Goal: Task Accomplishment & Management: Use online tool/utility

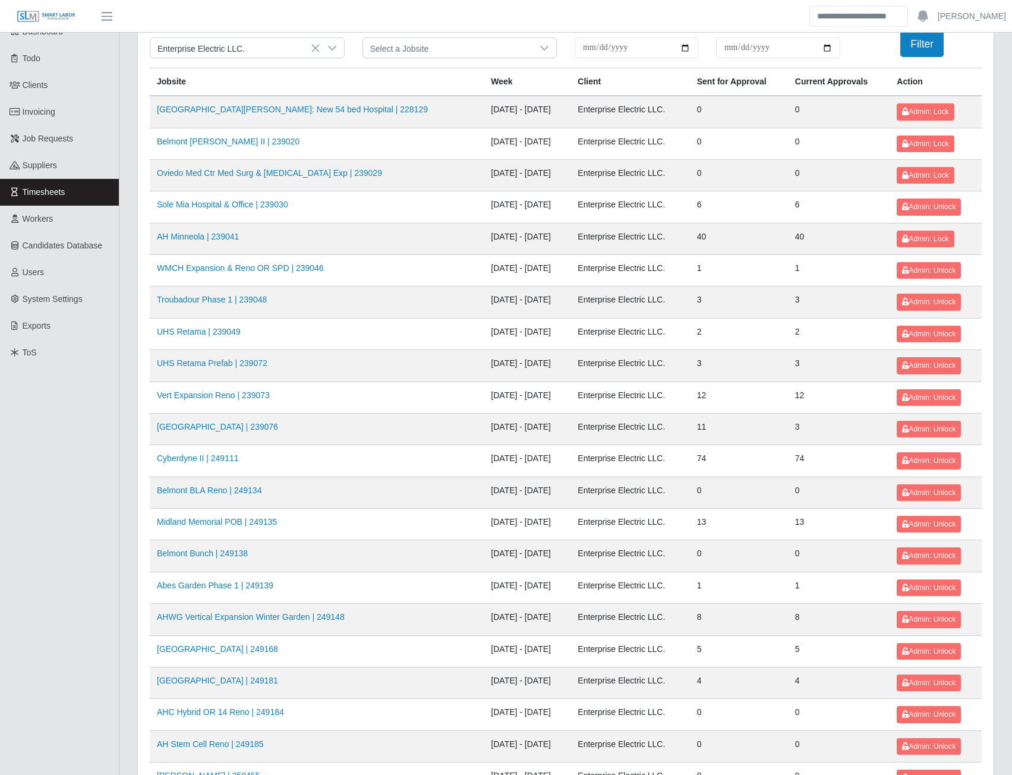
scroll to position [59, 0]
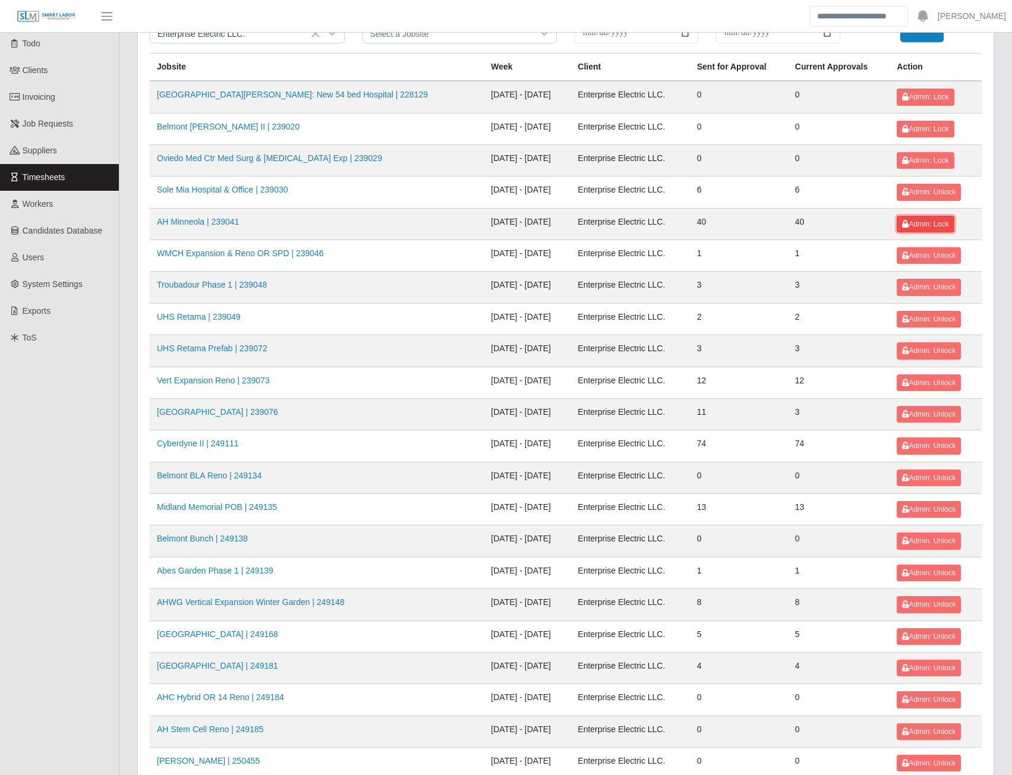
click at [926, 226] on span "Admin: Lock" at bounding box center [925, 224] width 46 height 8
click at [920, 168] on button "Admin: Lock" at bounding box center [925, 160] width 57 height 17
click at [920, 131] on span "Admin: Lock" at bounding box center [925, 129] width 46 height 8
click at [923, 100] on span "Admin: Lock" at bounding box center [925, 97] width 46 height 8
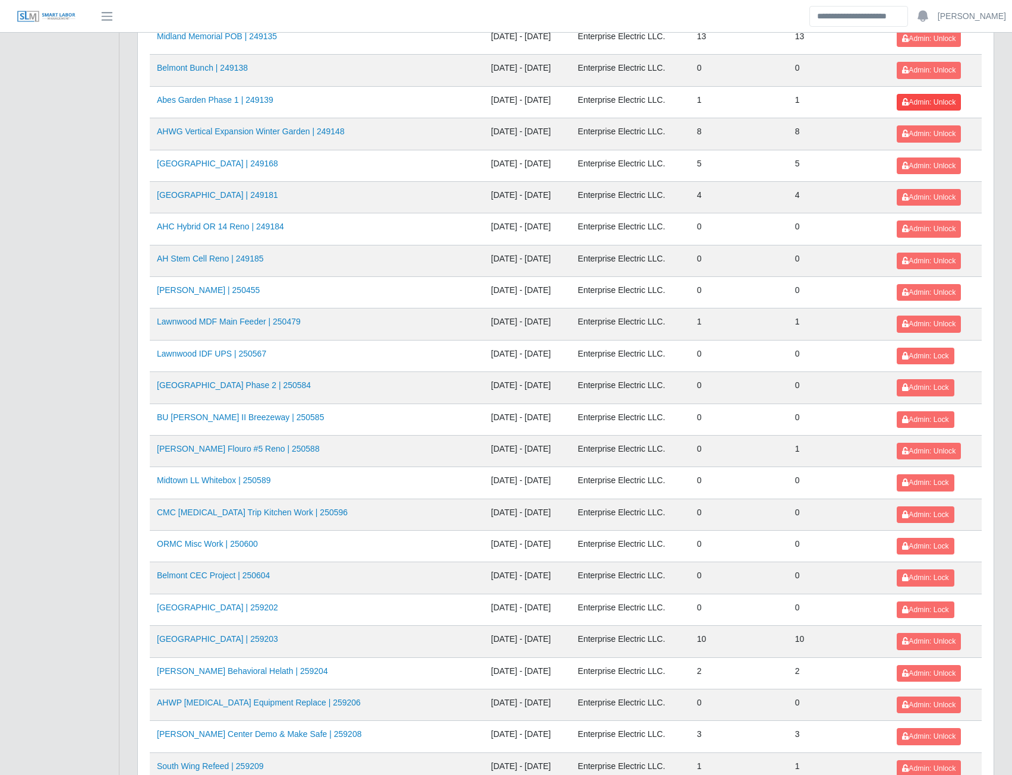
scroll to position [535, 0]
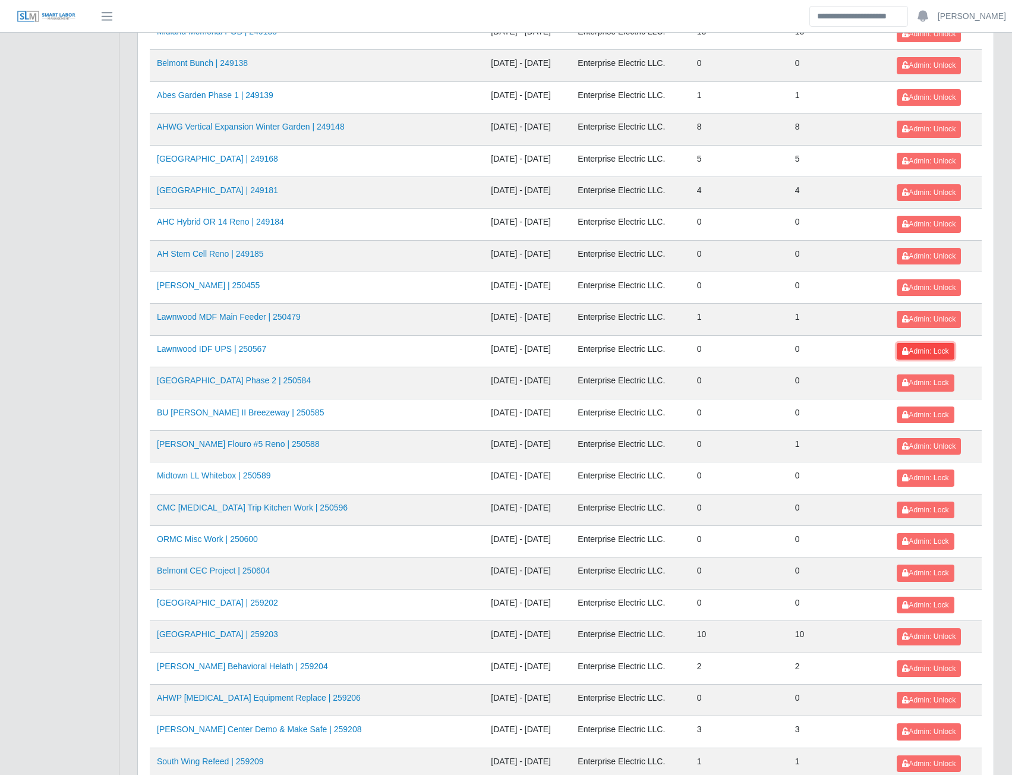
click at [919, 356] on button "Admin: Lock" at bounding box center [925, 351] width 57 height 17
click at [920, 381] on span "Admin: Lock" at bounding box center [925, 382] width 46 height 8
click at [922, 409] on button "Admin: Lock" at bounding box center [925, 414] width 57 height 17
click at [924, 481] on span "Admin: Lock" at bounding box center [925, 478] width 46 height 8
click at [927, 511] on span "Admin: Lock" at bounding box center [925, 510] width 46 height 8
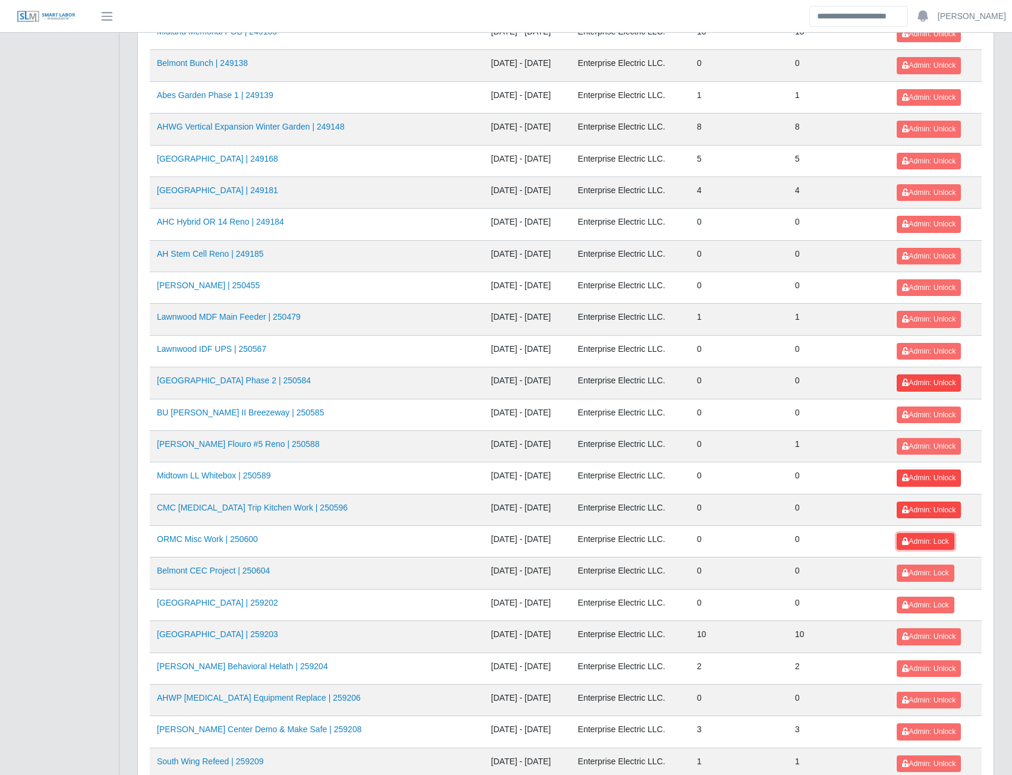
click at [925, 540] on span "Admin: Lock" at bounding box center [925, 541] width 46 height 8
click at [923, 573] on span "Admin: Lock" at bounding box center [925, 573] width 46 height 8
click at [923, 600] on button "Admin: Lock" at bounding box center [925, 605] width 57 height 17
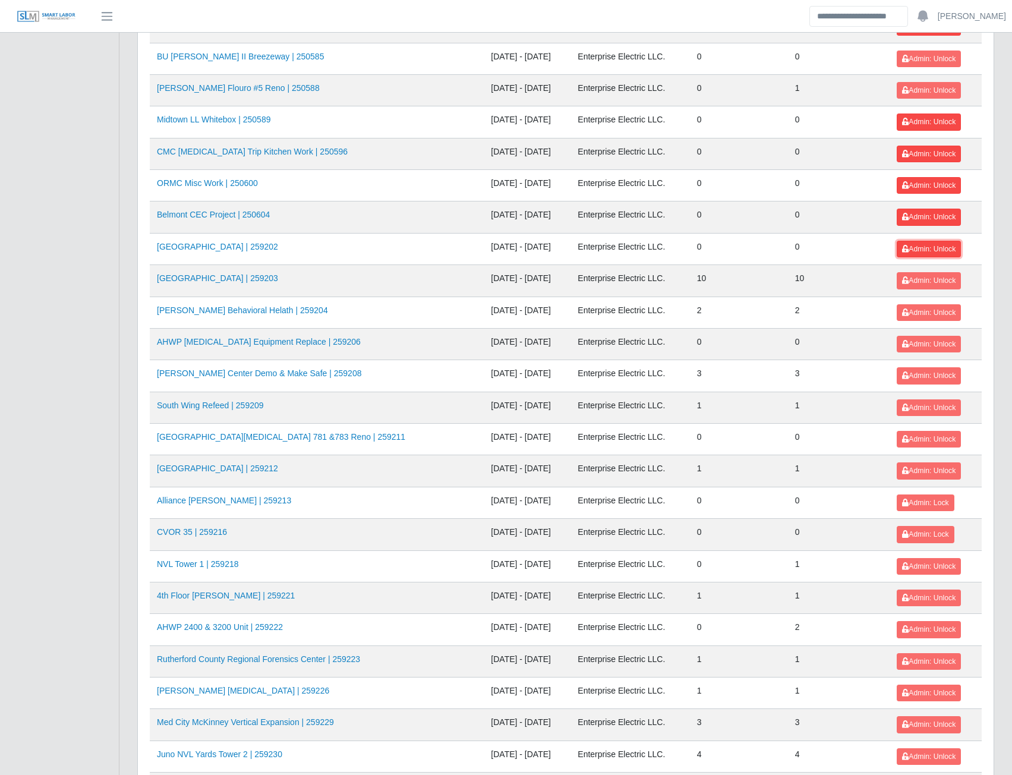
scroll to position [891, 0]
click at [920, 499] on span "Admin: Lock" at bounding box center [925, 502] width 46 height 8
click at [923, 535] on span "Admin: Lock" at bounding box center [925, 533] width 46 height 8
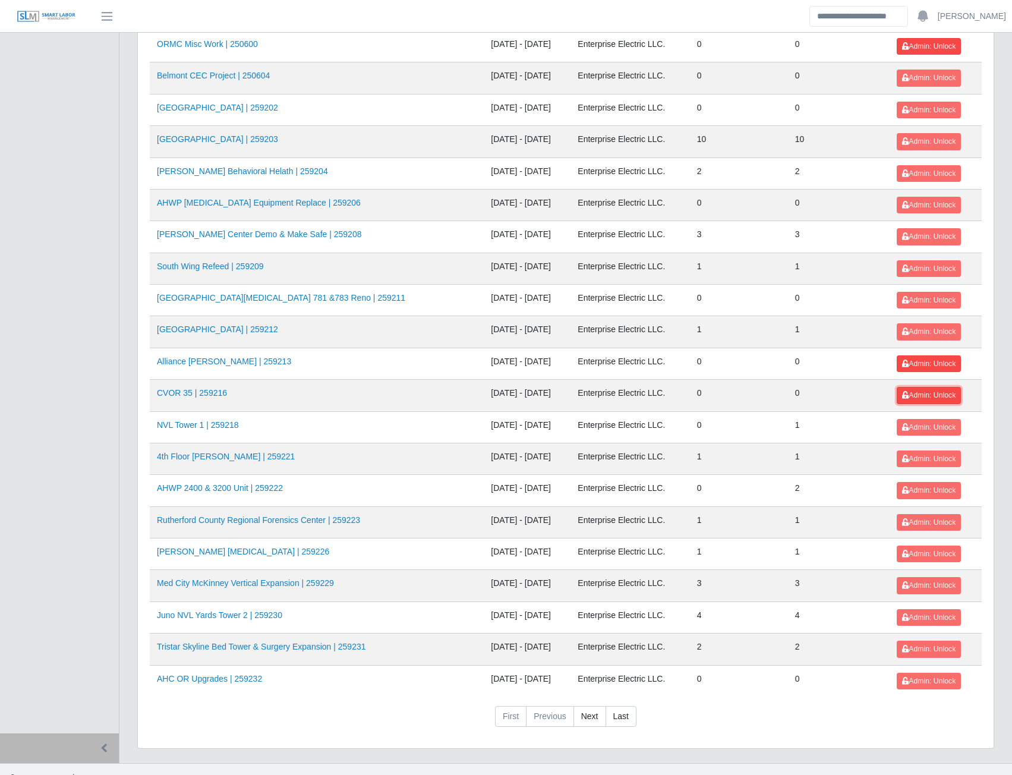
scroll to position [1048, 0]
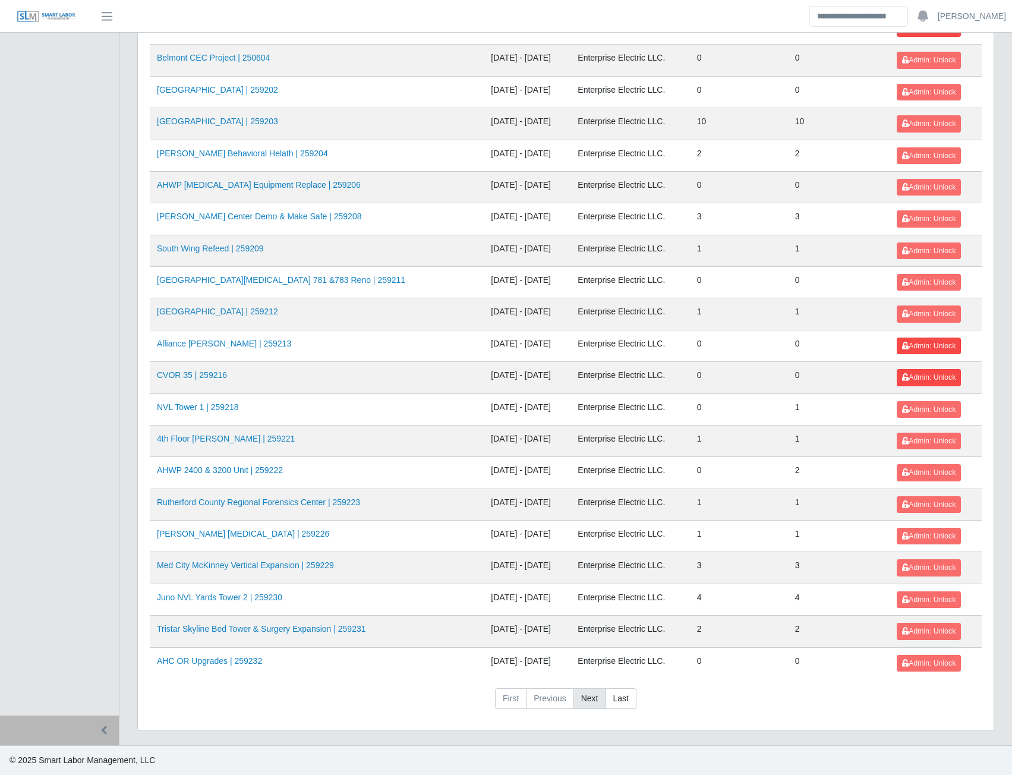
click at [595, 702] on link "Next" at bounding box center [589, 698] width 33 height 21
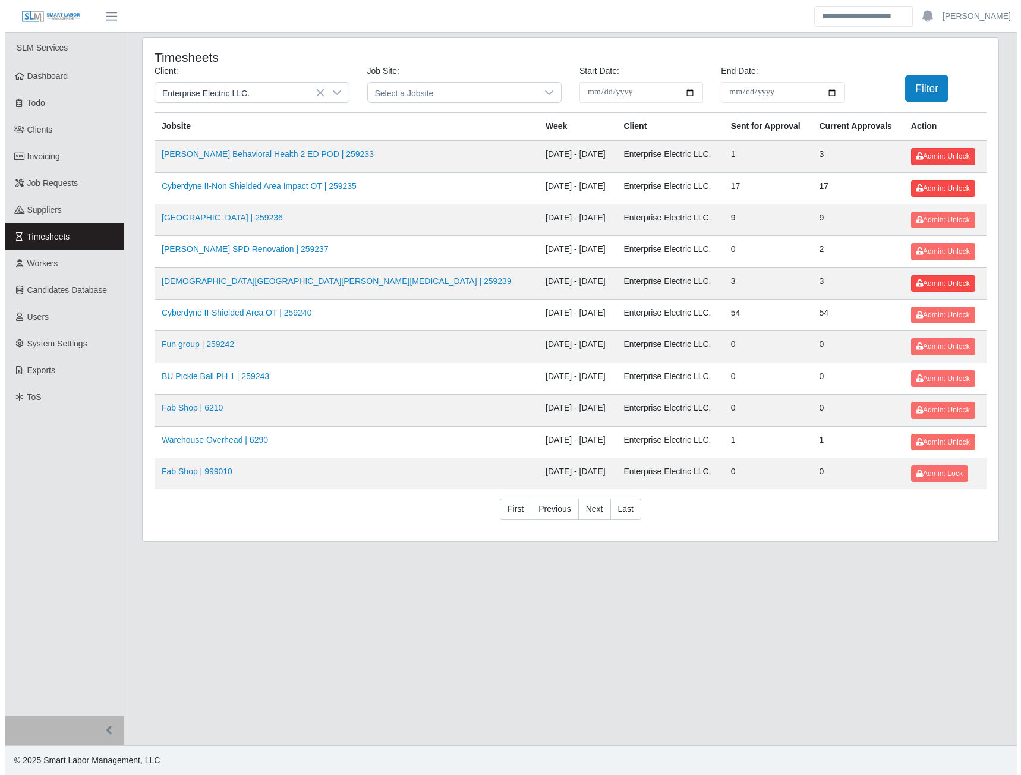
scroll to position [0, 0]
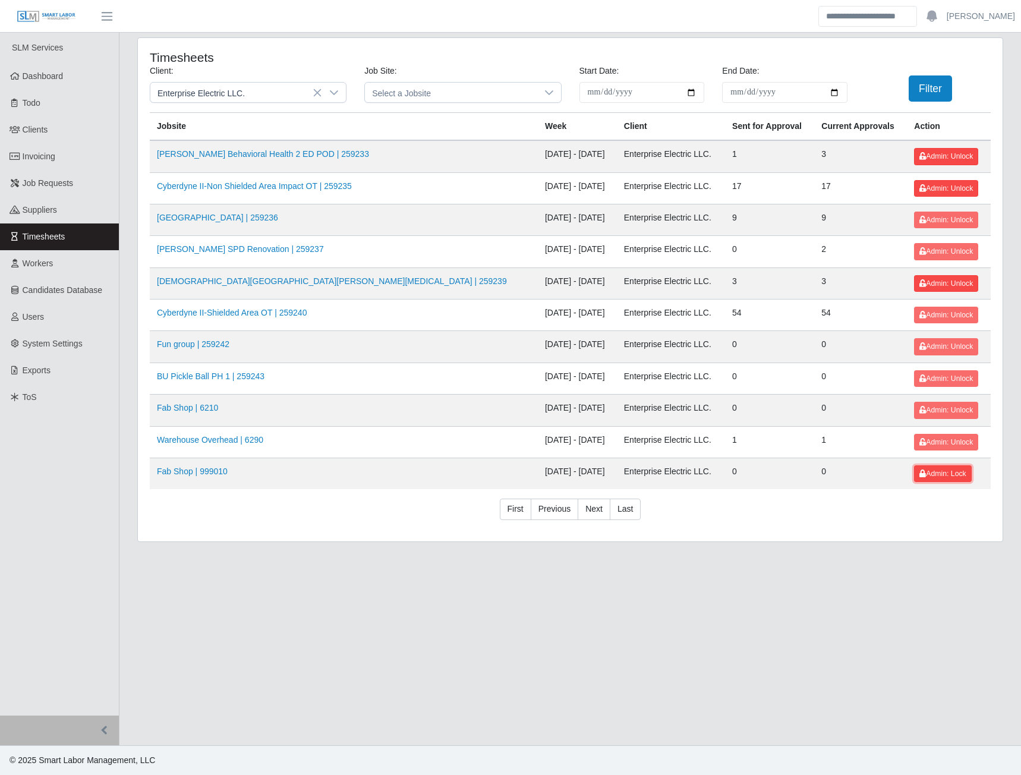
click at [919, 477] on span "Admin: Lock" at bounding box center [942, 473] width 46 height 8
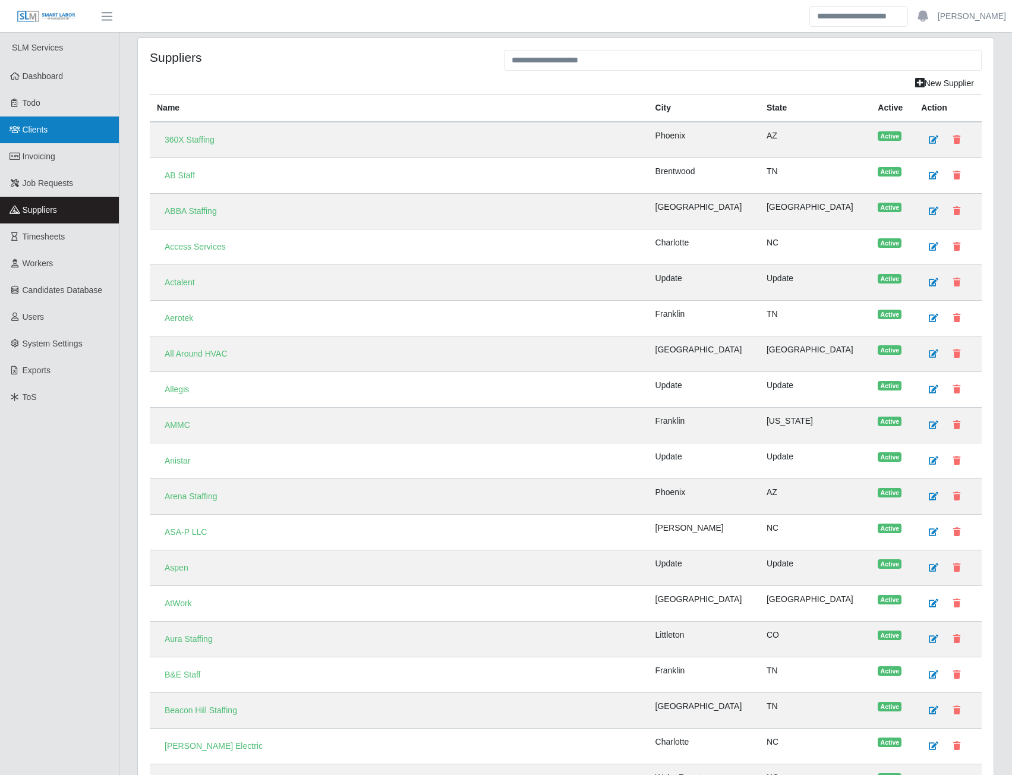
click at [31, 135] on link "Clients" at bounding box center [59, 129] width 119 height 27
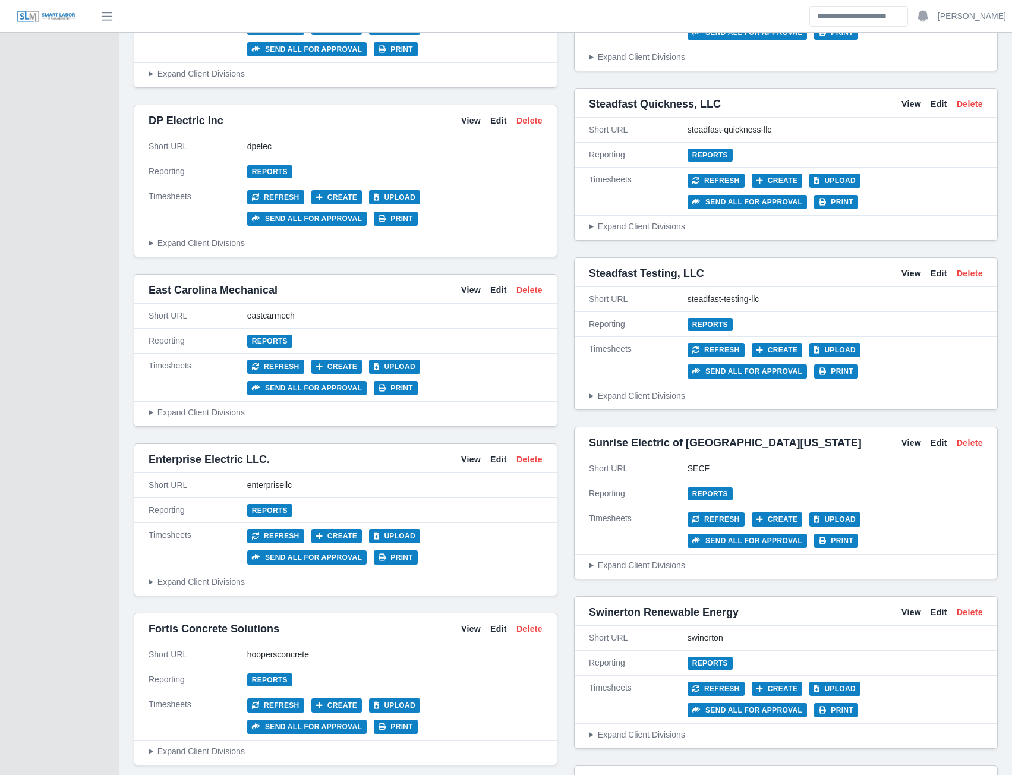
scroll to position [2793, 0]
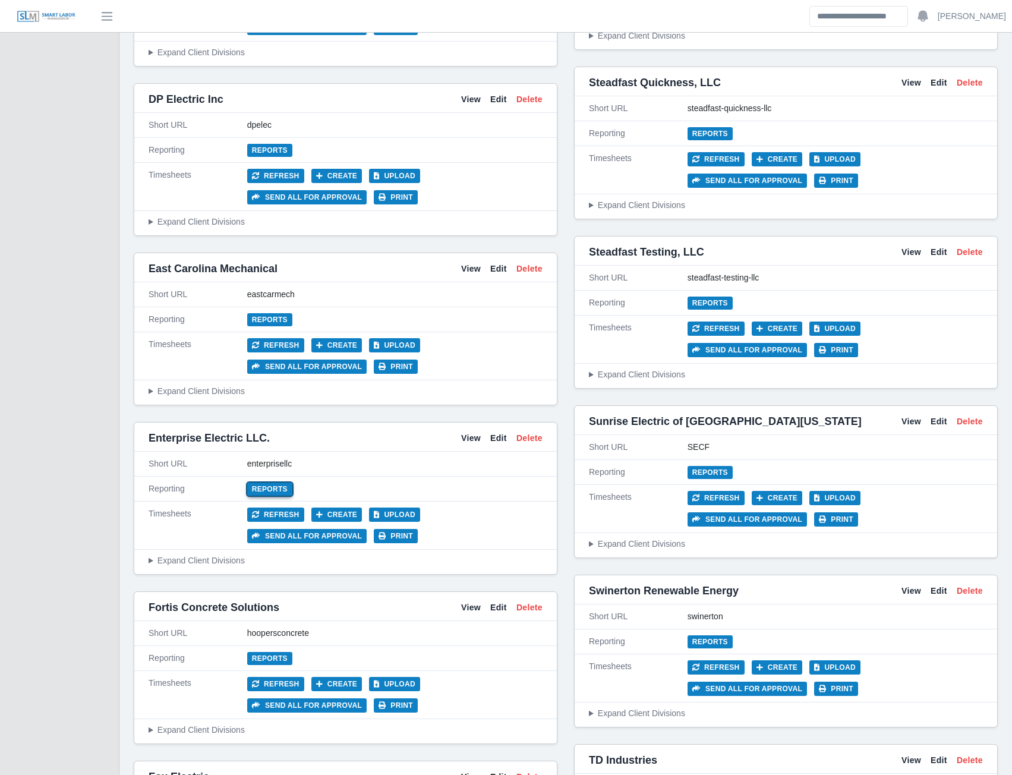
click at [263, 482] on link "Reports" at bounding box center [269, 488] width 45 height 13
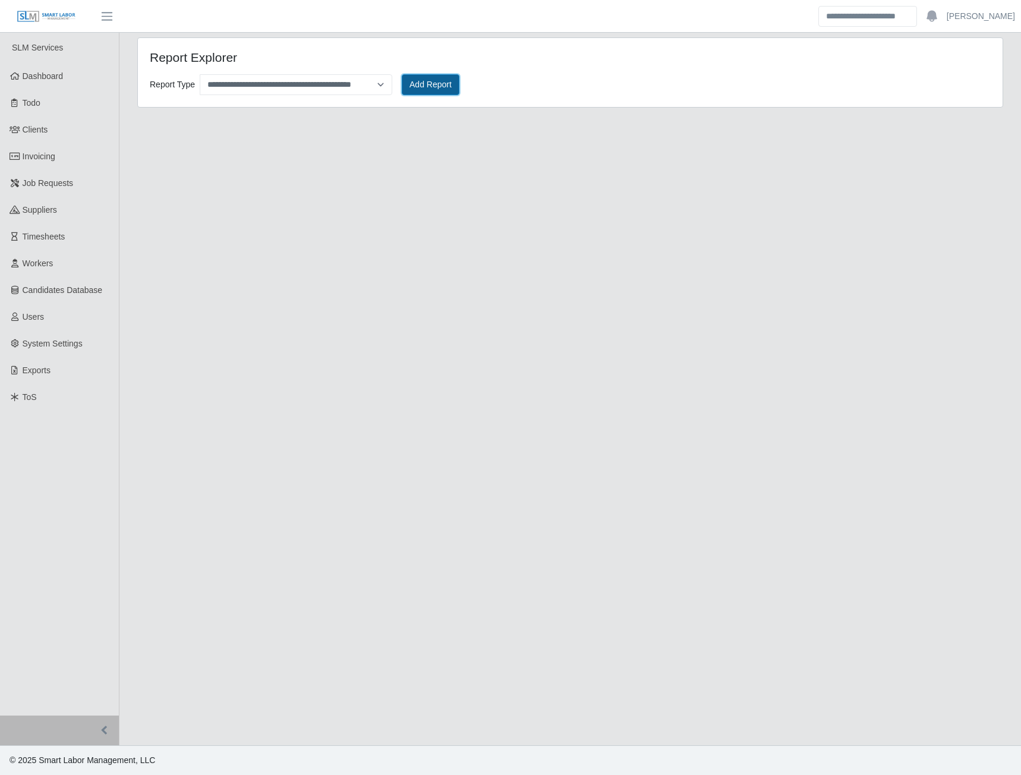
click at [408, 89] on button "Add Report" at bounding box center [431, 84] width 58 height 21
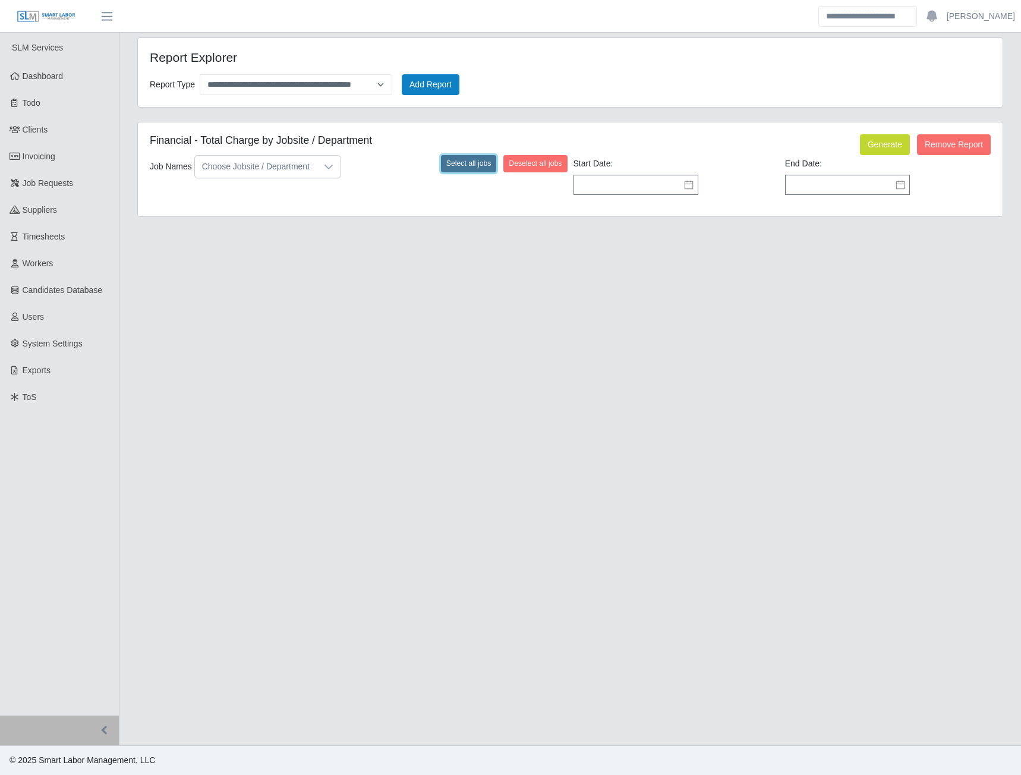
click at [466, 163] on button "Select all jobs" at bounding box center [469, 163] width 56 height 17
click at [690, 186] on icon at bounding box center [689, 185] width 10 height 10
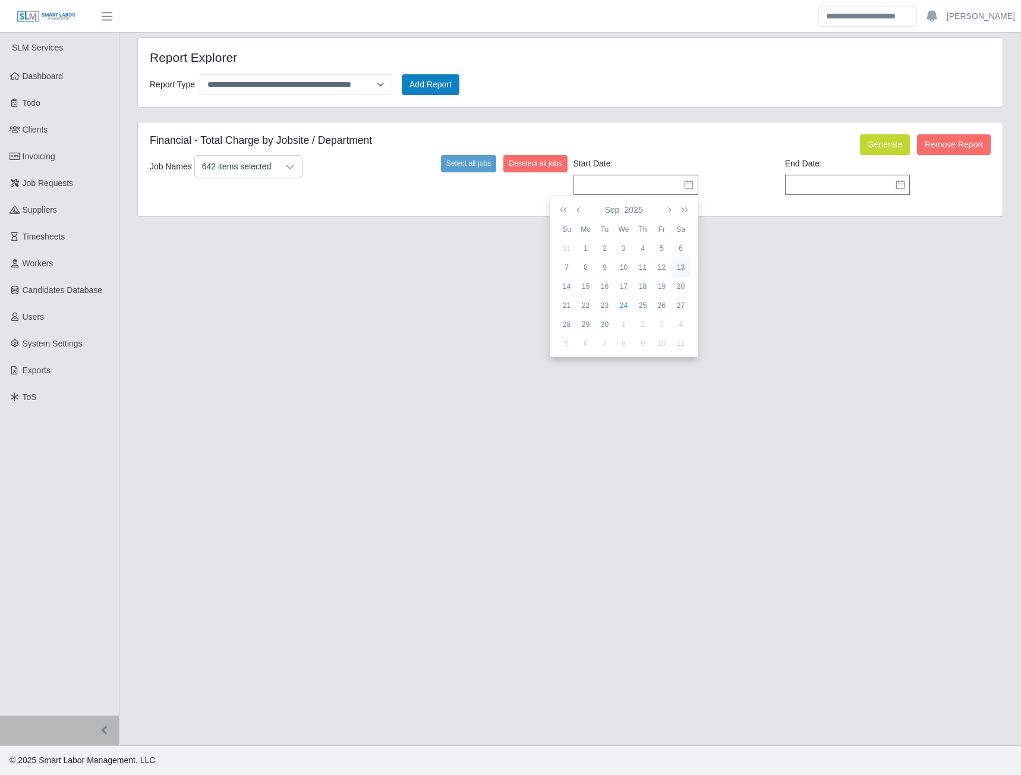
click at [678, 269] on div "13" at bounding box center [680, 267] width 19 height 11
type input "**********"
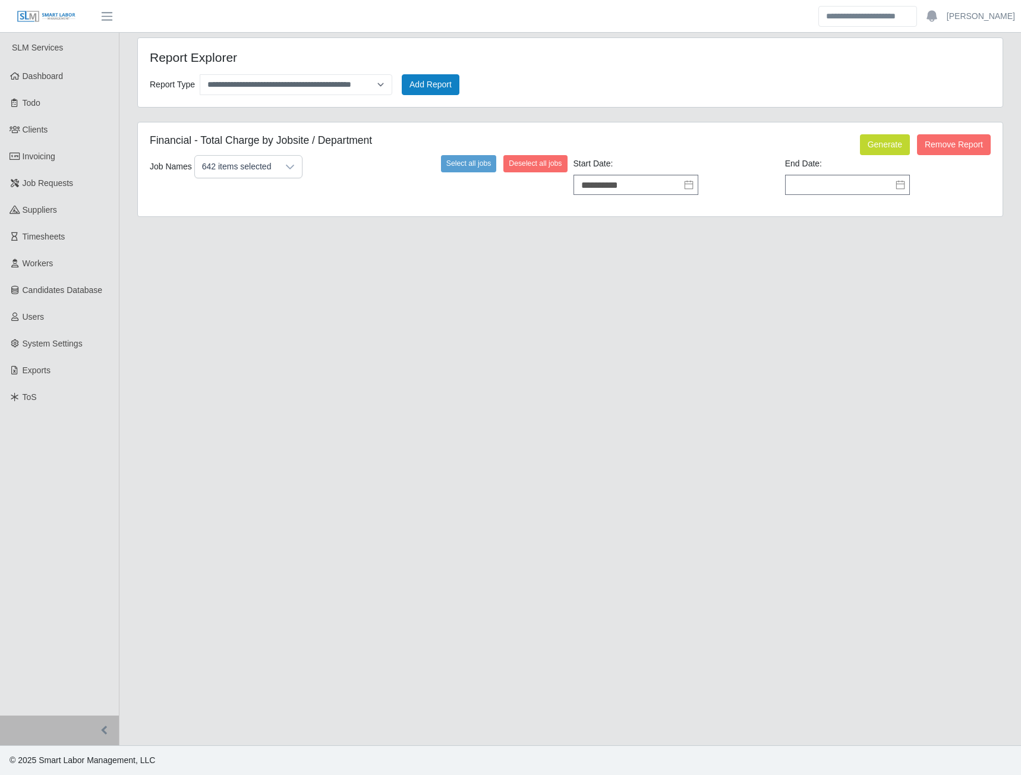
click at [903, 184] on icon at bounding box center [900, 185] width 8 height 9
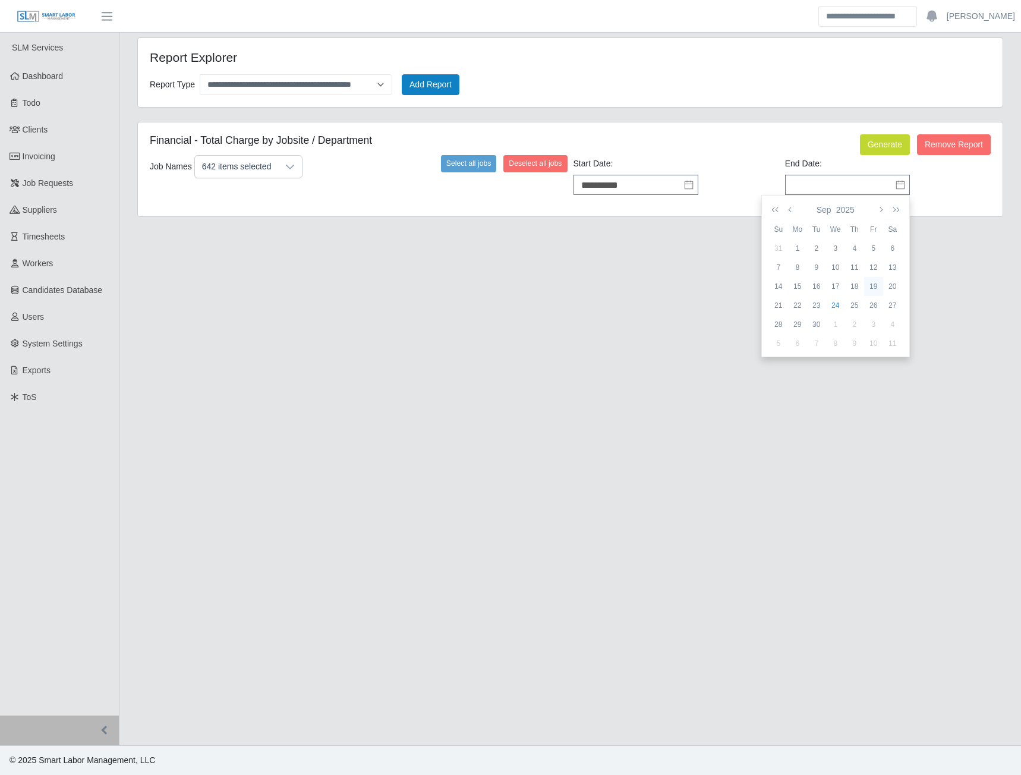
click at [872, 289] on div "19" at bounding box center [873, 286] width 19 height 11
type input "**********"
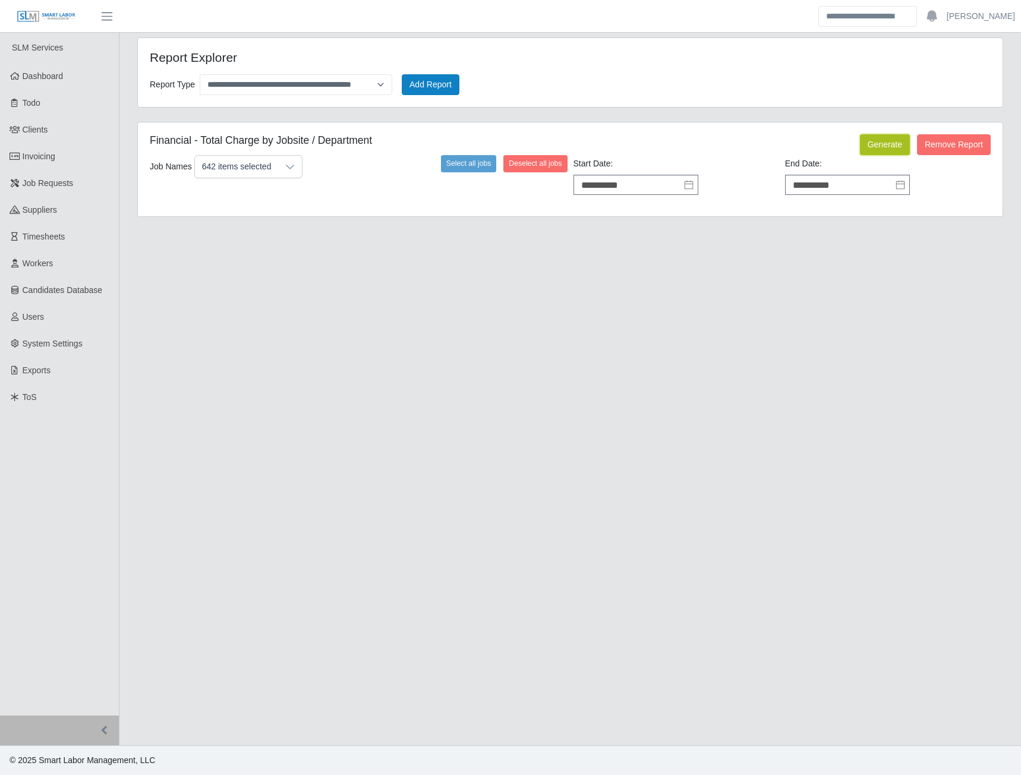
click at [881, 148] on button "Generate" at bounding box center [885, 144] width 50 height 21
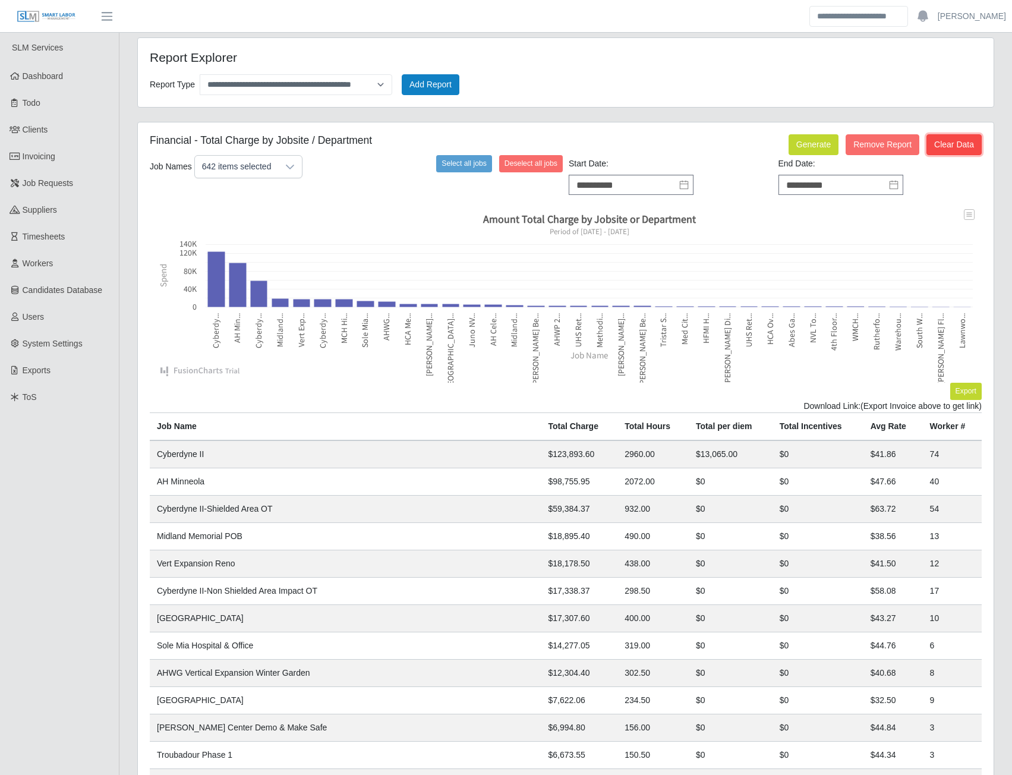
click at [960, 145] on button "Clear Data" at bounding box center [953, 144] width 55 height 21
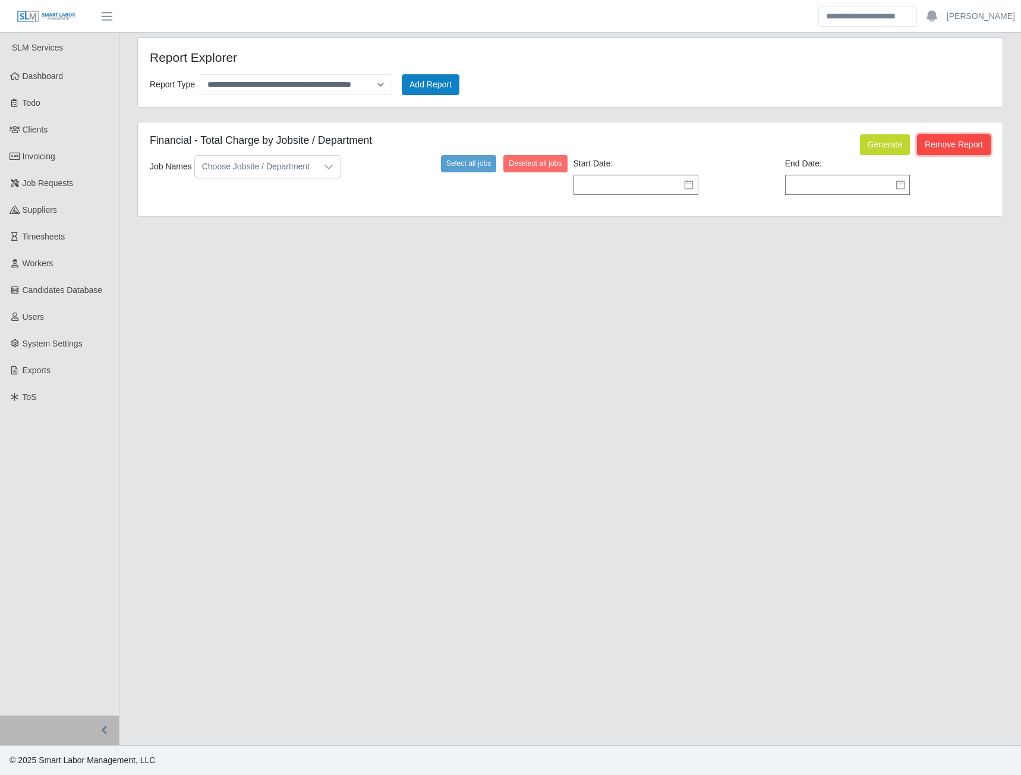
click at [941, 146] on button "Remove Report" at bounding box center [954, 144] width 74 height 21
